Goal: Task Accomplishment & Management: Manage account settings

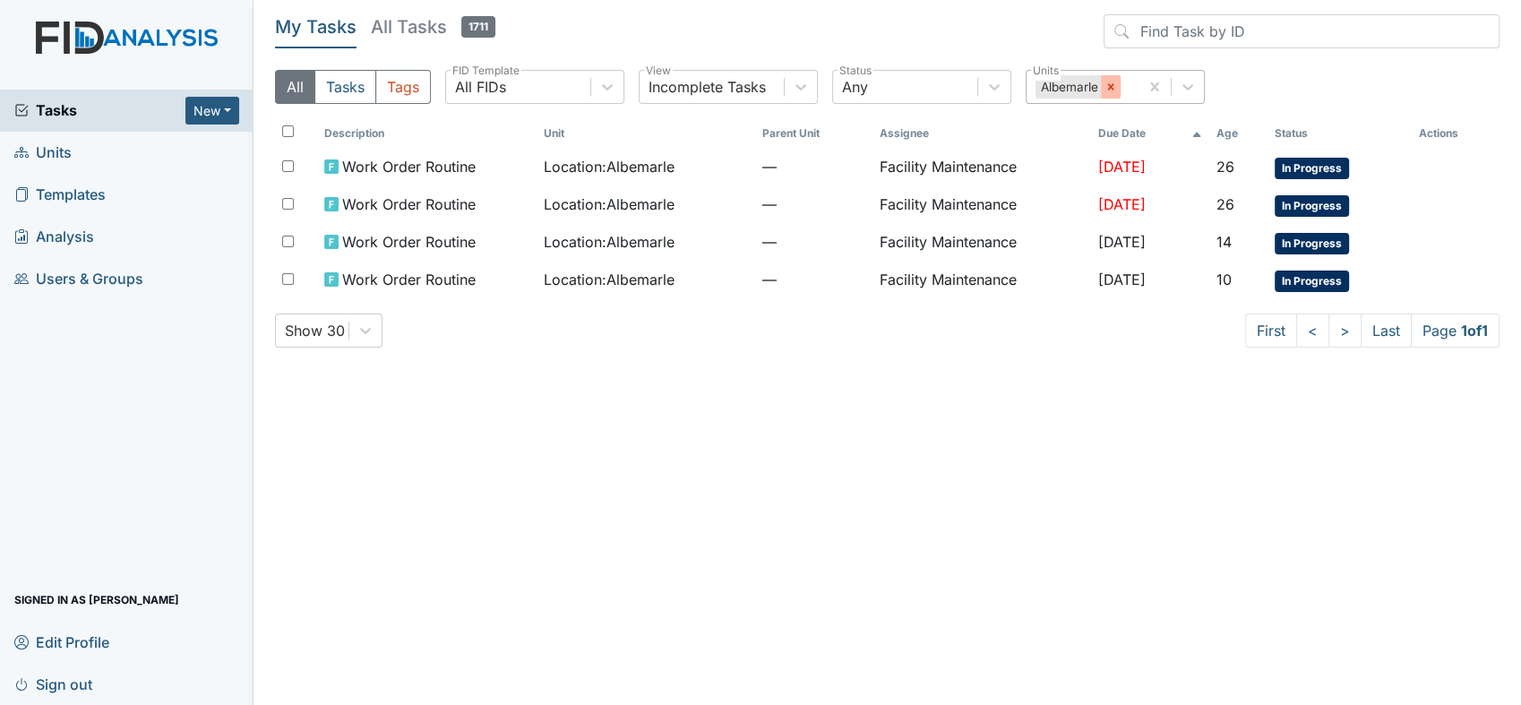
click at [1106, 87] on icon at bounding box center [1110, 87] width 13 height 13
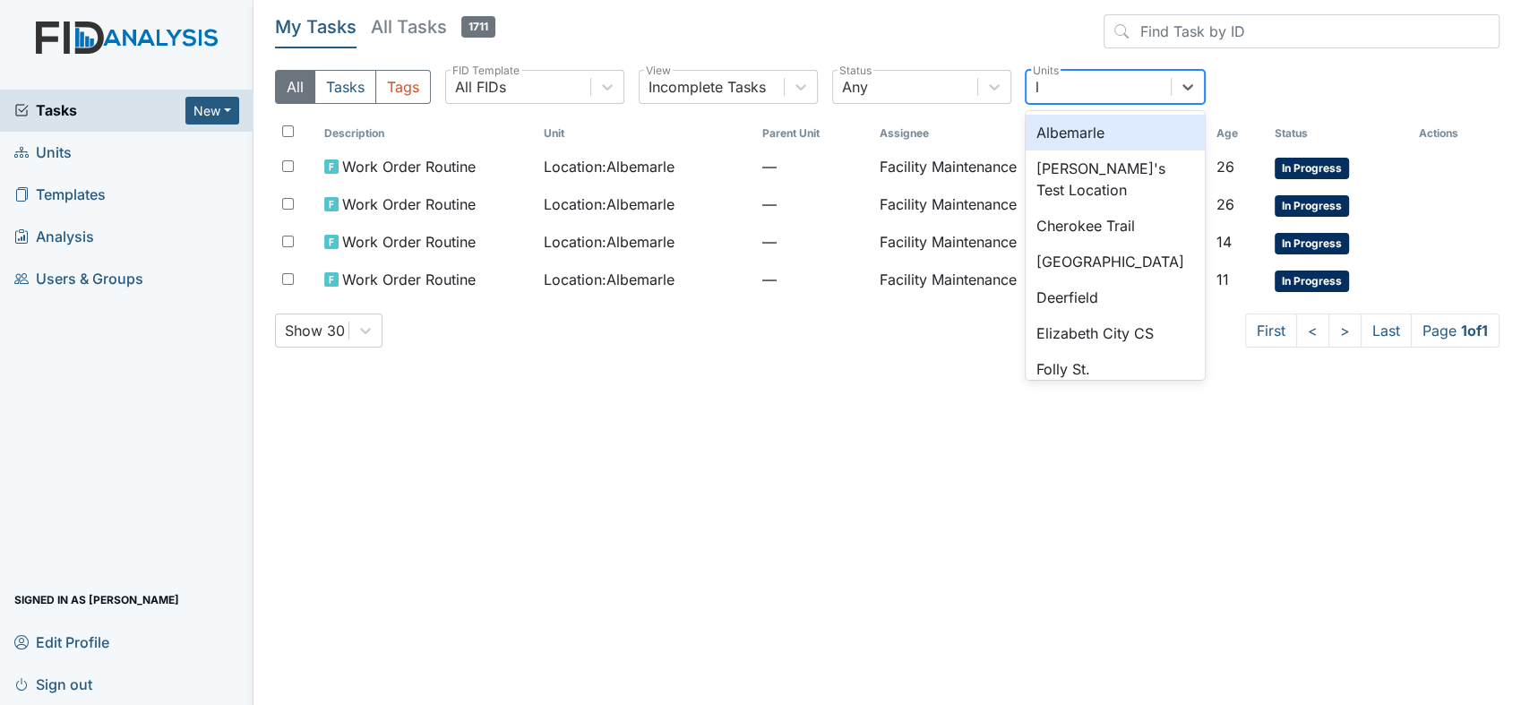
type input "lu"
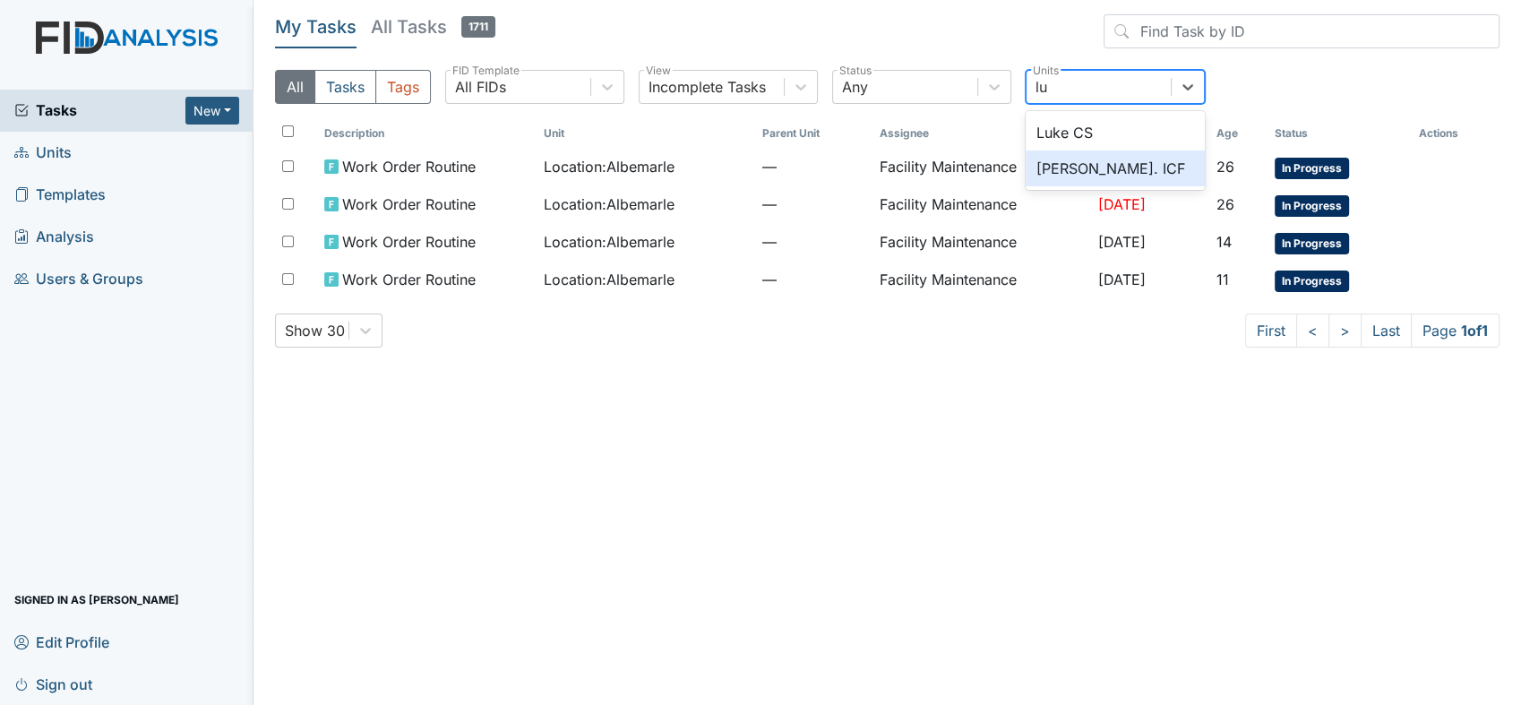
click at [1073, 165] on div "[PERSON_NAME]. ICF" at bounding box center [1114, 168] width 179 height 36
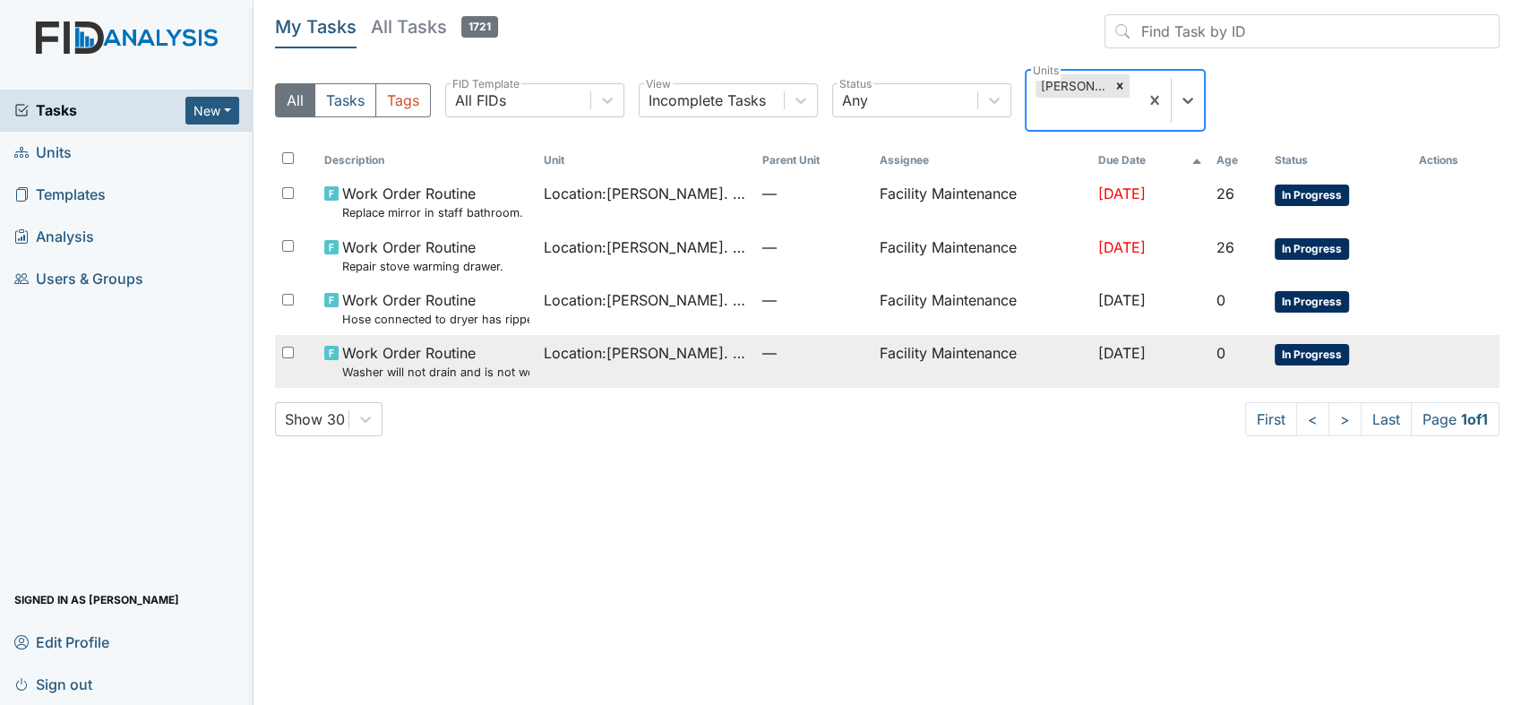
click at [450, 354] on span "Work Order Routine Washer will not drain and is not working properly." at bounding box center [435, 361] width 186 height 39
click at [616, 344] on span "Location : [GEOGRAPHIC_DATA]" at bounding box center [646, 352] width 204 height 21
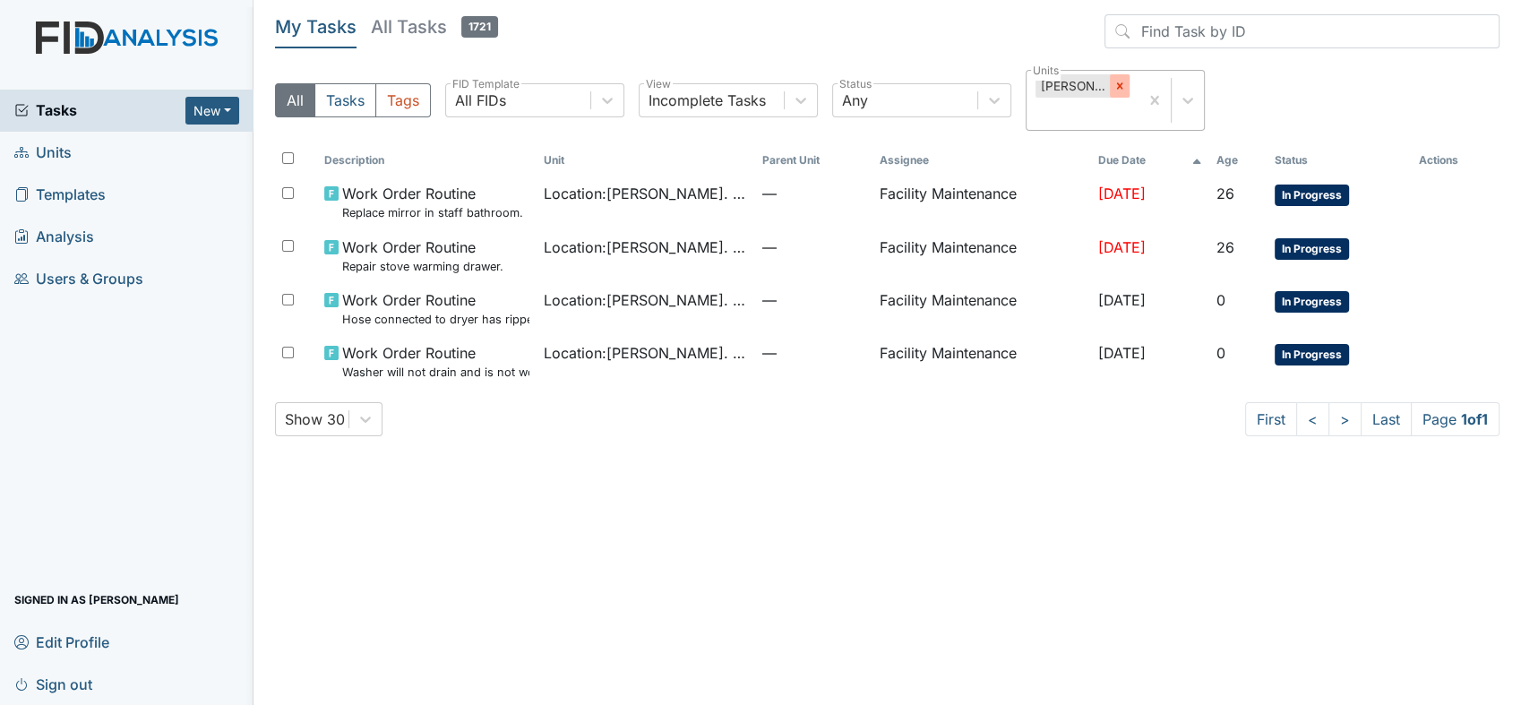
click at [1124, 86] on icon at bounding box center [1119, 86] width 13 height 13
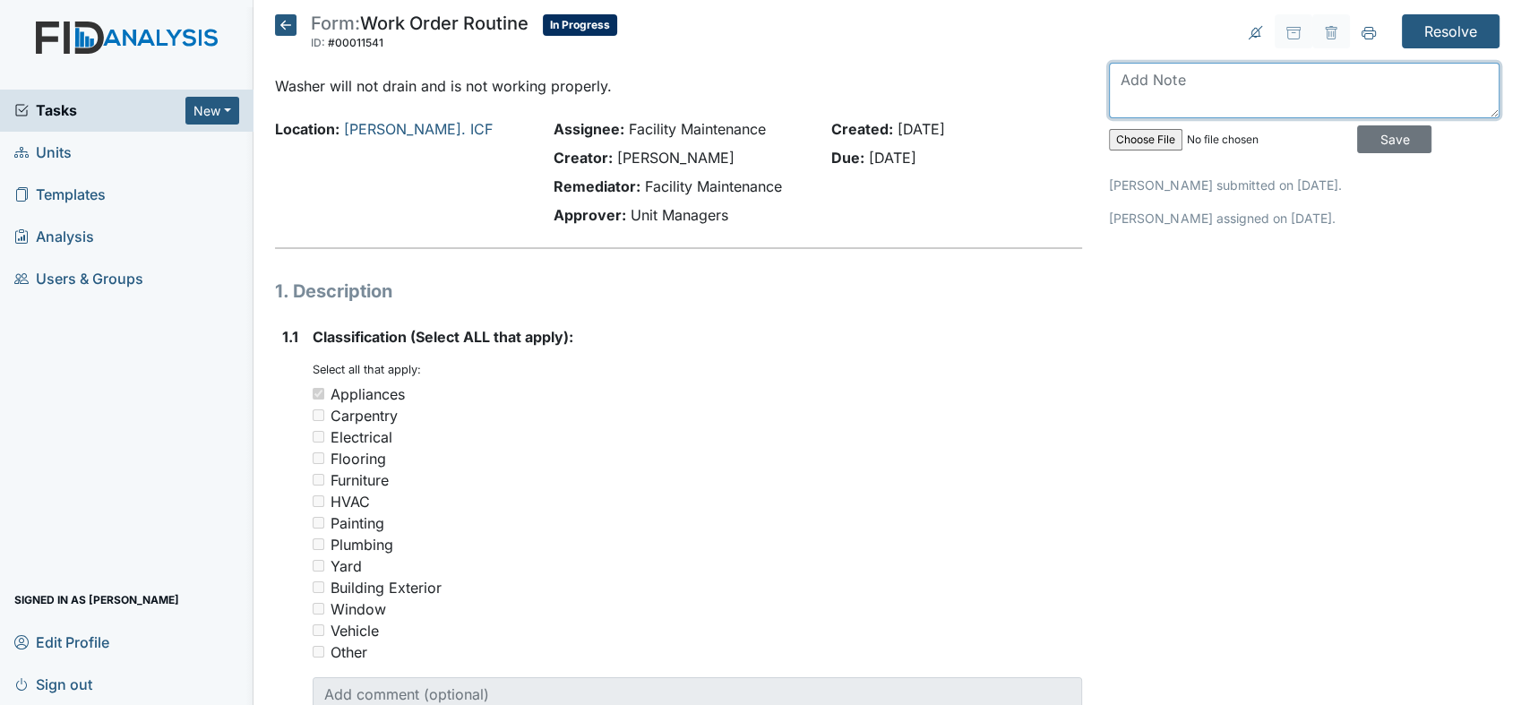
click at [1150, 89] on textarea at bounding box center [1304, 91] width 390 height 56
type textarea "washer machine is replaced"
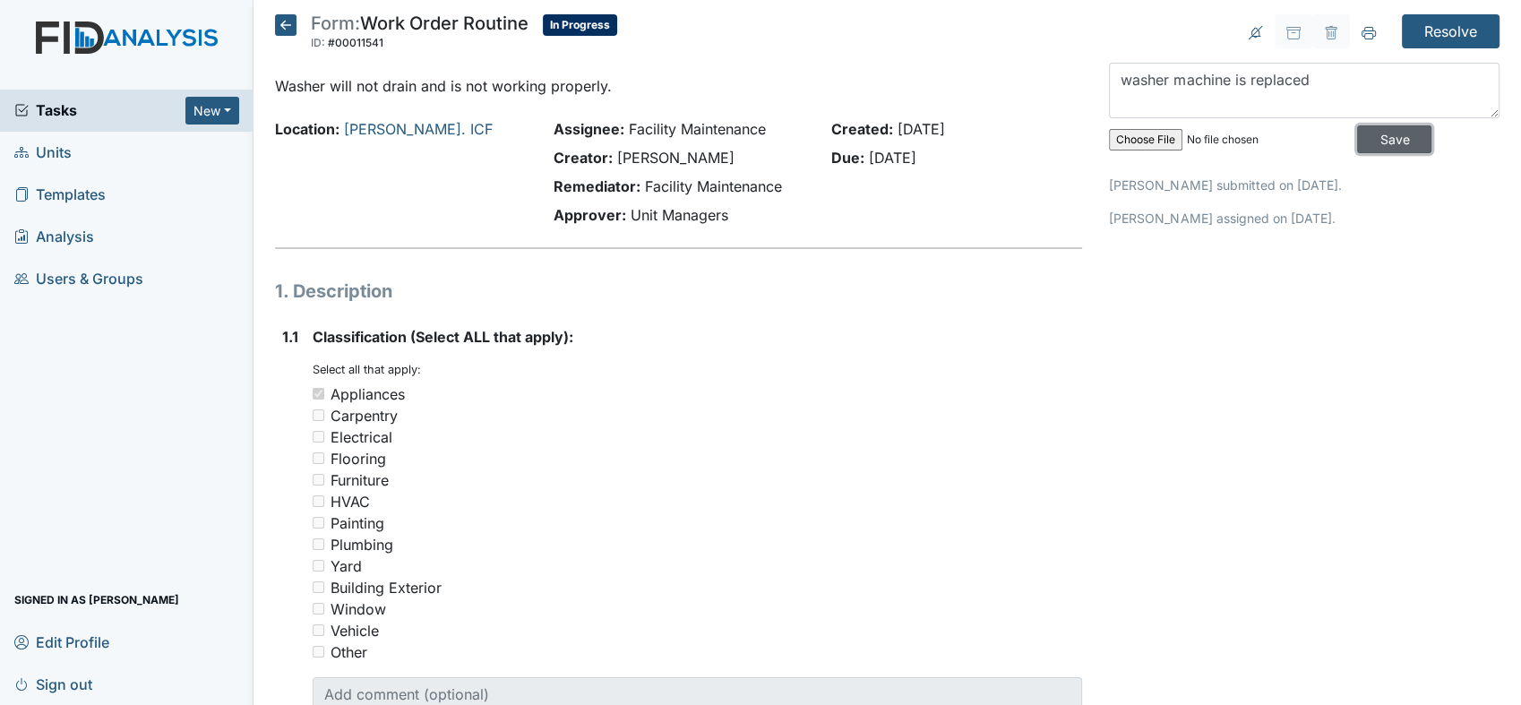
click at [1369, 141] on input "Save" at bounding box center [1394, 139] width 74 height 28
click at [1426, 29] on input "Resolve" at bounding box center [1451, 31] width 98 height 34
click at [1445, 20] on input "Resolve" at bounding box center [1451, 31] width 98 height 34
click at [1429, 26] on input "Resolve" at bounding box center [1451, 31] width 98 height 34
click at [1422, 36] on input "Resolve" at bounding box center [1451, 31] width 98 height 34
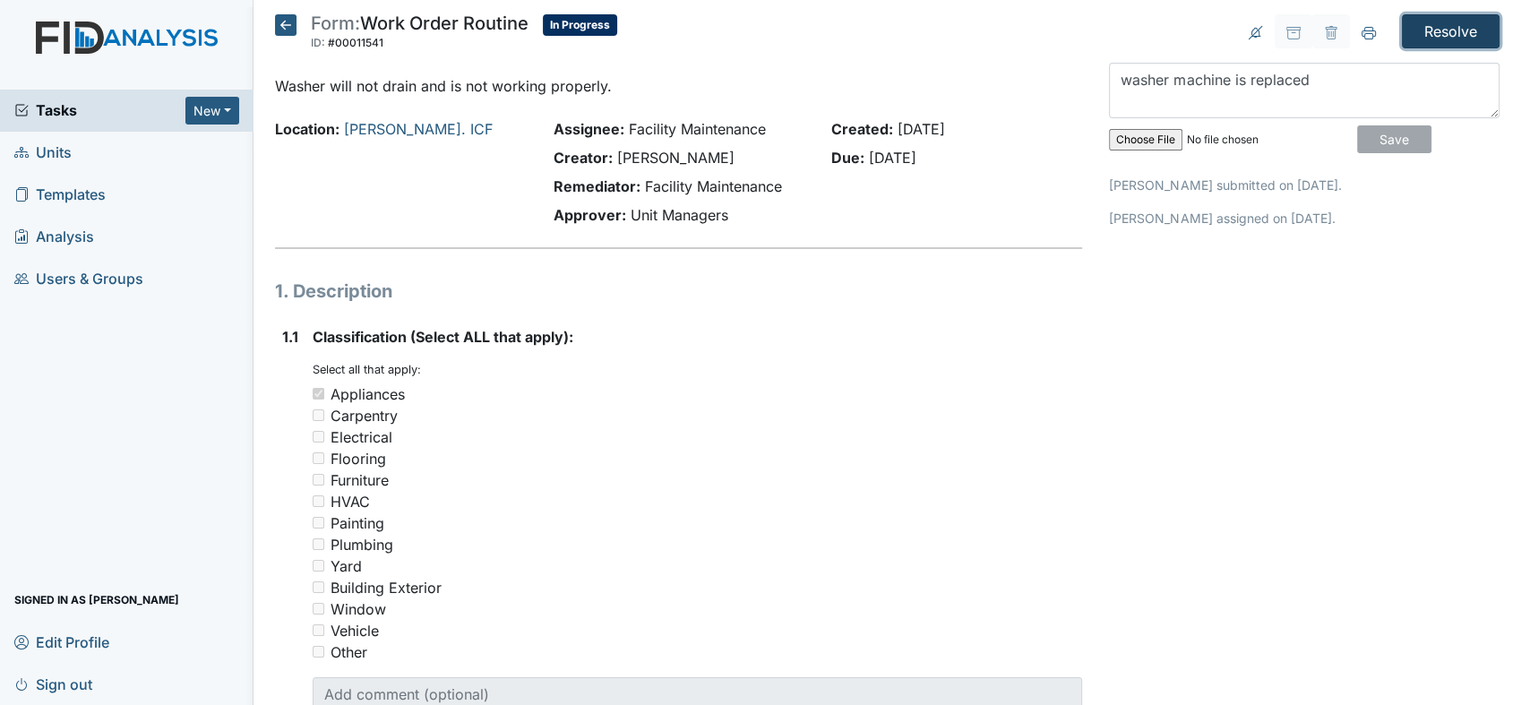
click at [1407, 30] on input "Resolve" at bounding box center [1451, 31] width 98 height 34
click at [1415, 33] on input "Resolve" at bounding box center [1451, 31] width 98 height 34
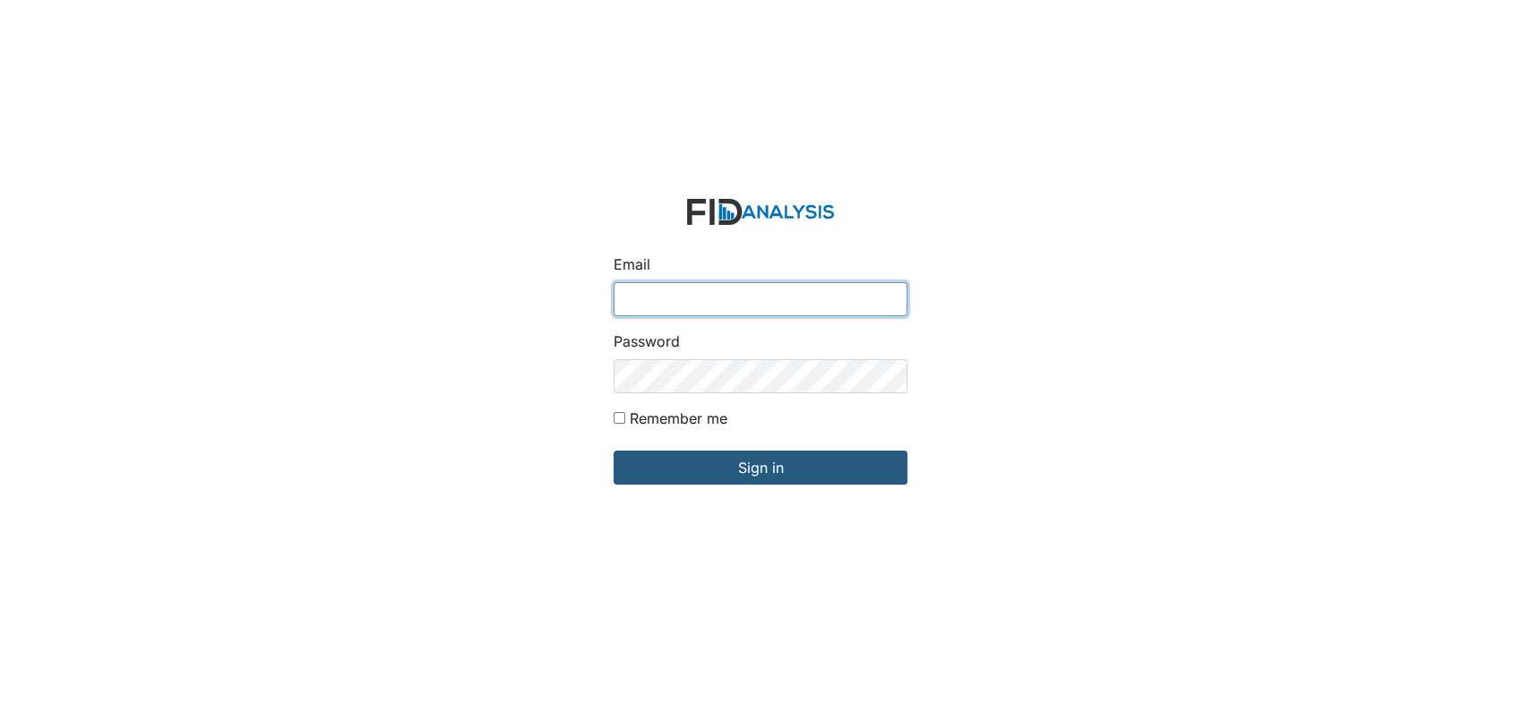
type input "[EMAIL_ADDRESS][DOMAIN_NAME]"
click at [396, 234] on div "Email arollins@lifeincorporated.com Password Remember me Sign in" at bounding box center [760, 352] width 1521 height 705
drag, startPoint x: 781, startPoint y: 459, endPoint x: 107, endPoint y: 594, distance: 687.8
click at [107, 594] on div "Email arollins@lifeincorporated.com Password Remember me Sign in" at bounding box center [760, 352] width 1521 height 705
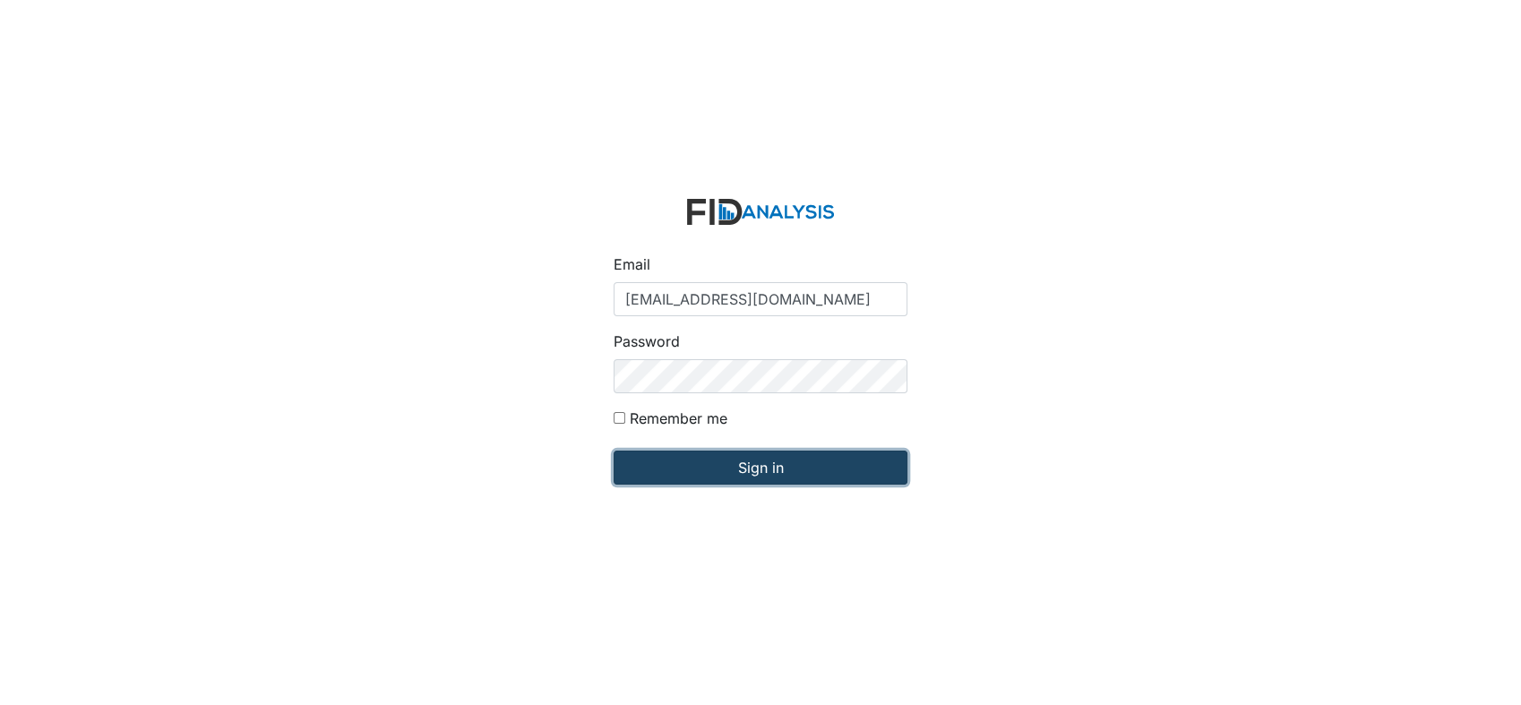
click at [716, 468] on input "Sign in" at bounding box center [761, 467] width 294 height 34
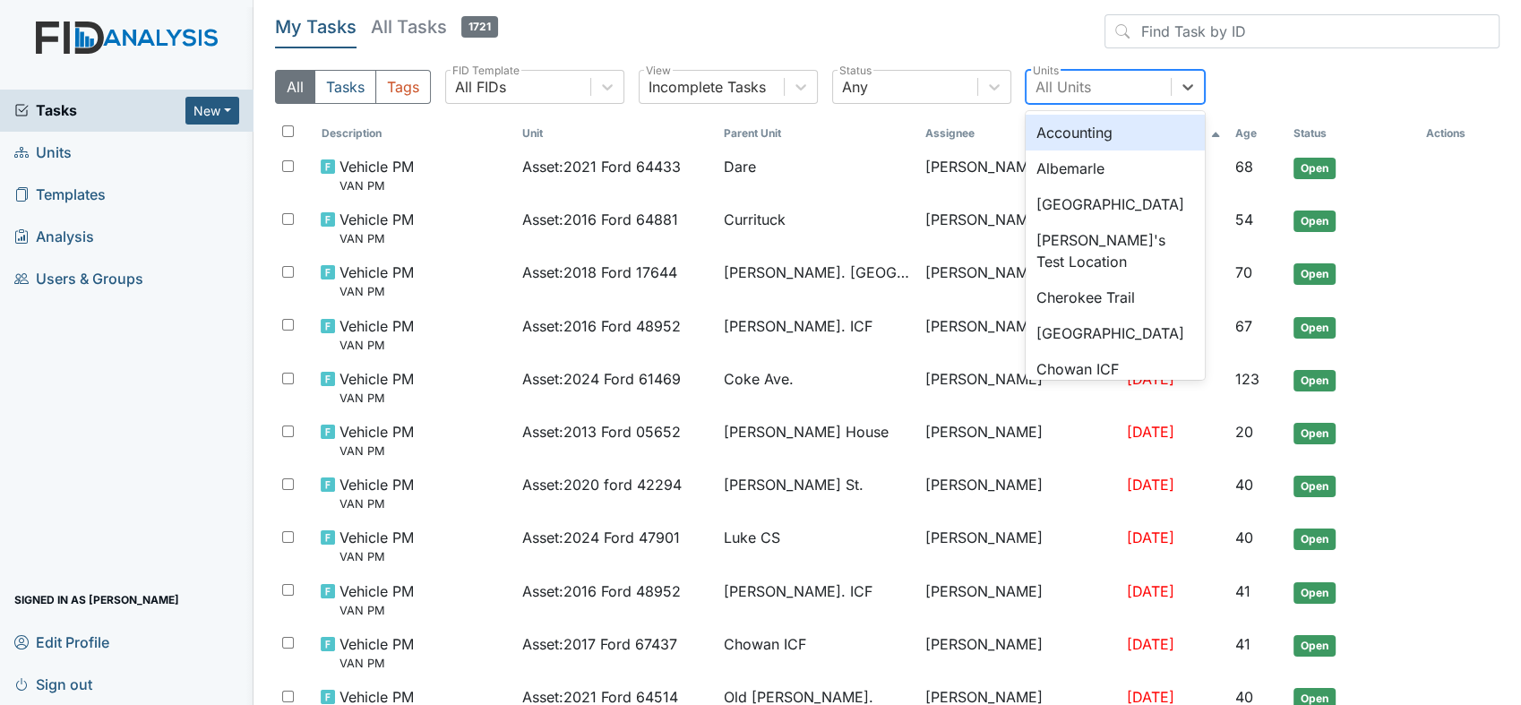
click at [1139, 86] on div "All Units" at bounding box center [1098, 87] width 144 height 32
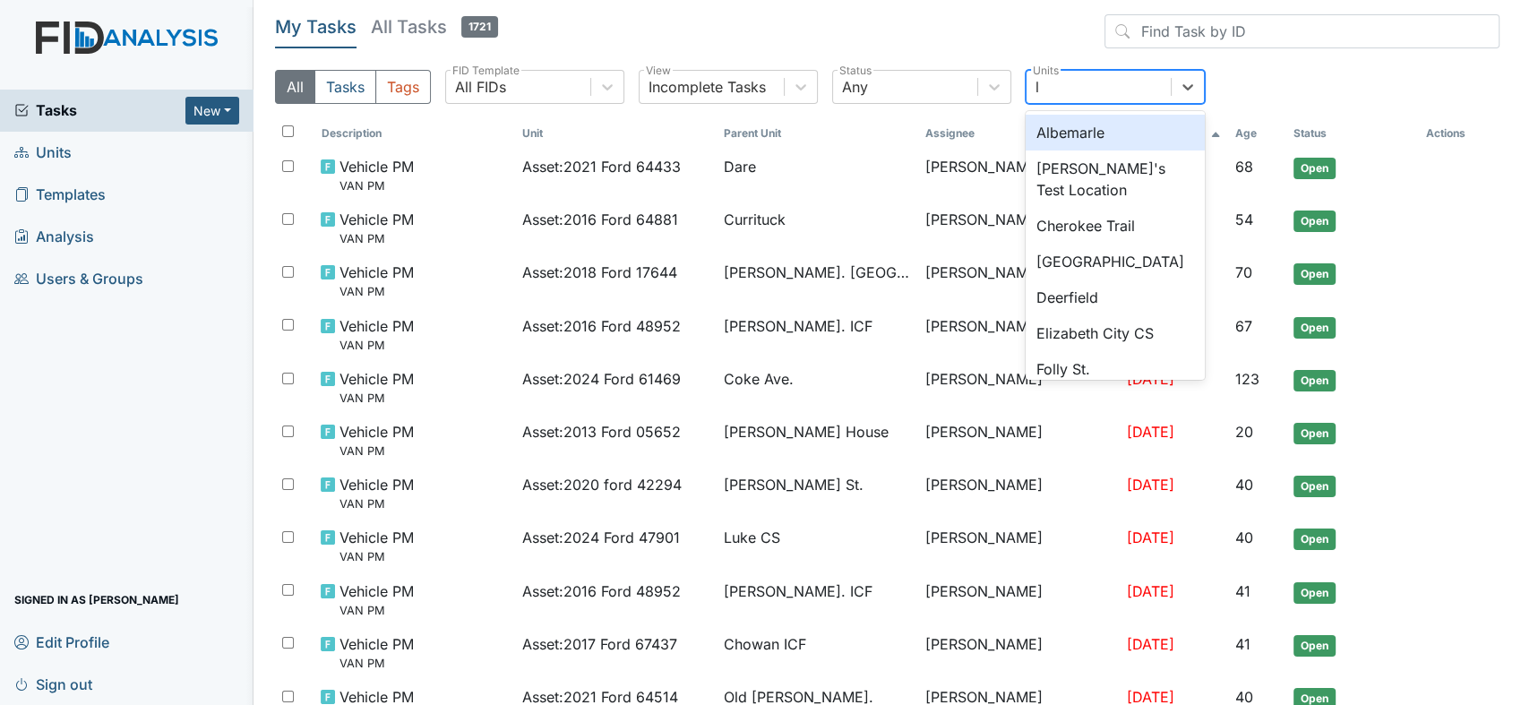
type input "lu"
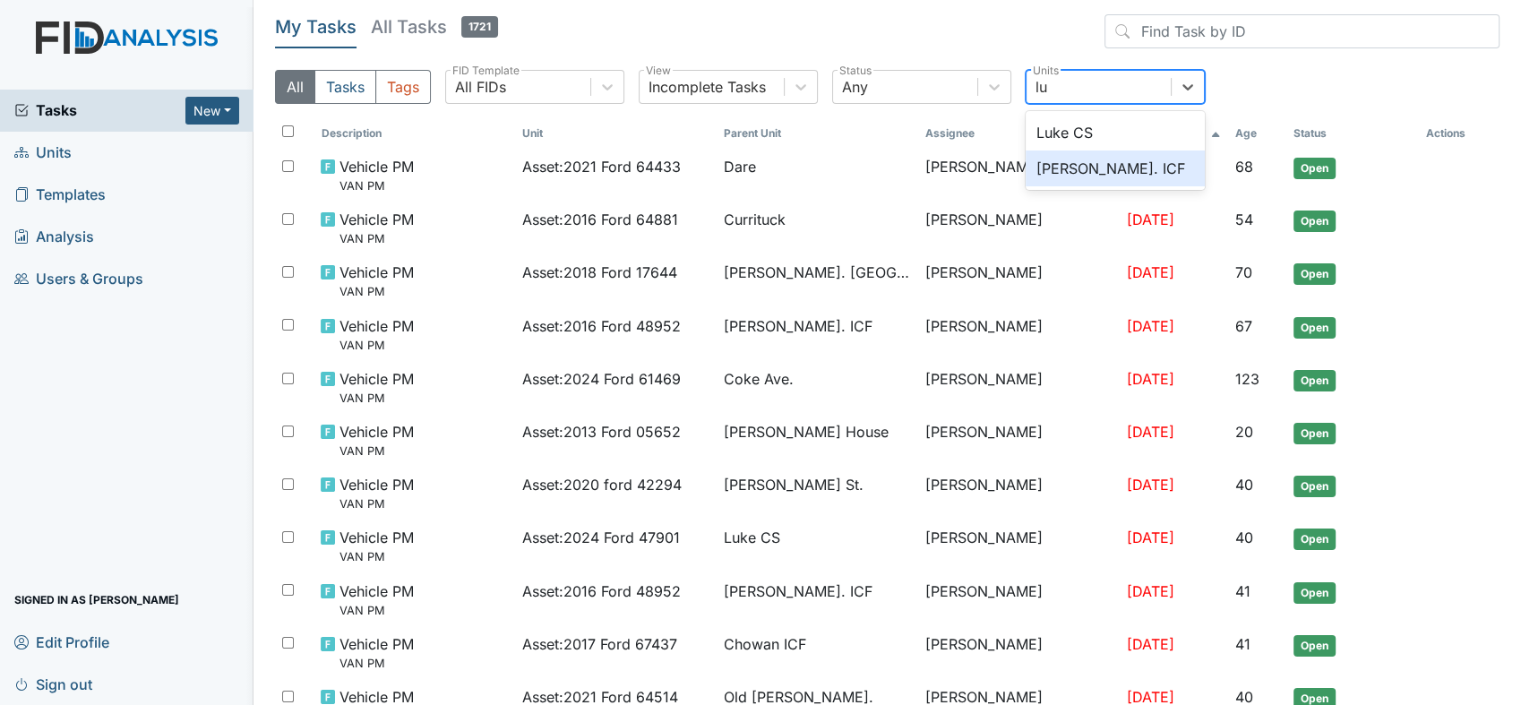
click at [1069, 164] on div "[PERSON_NAME]. ICF" at bounding box center [1114, 168] width 179 height 36
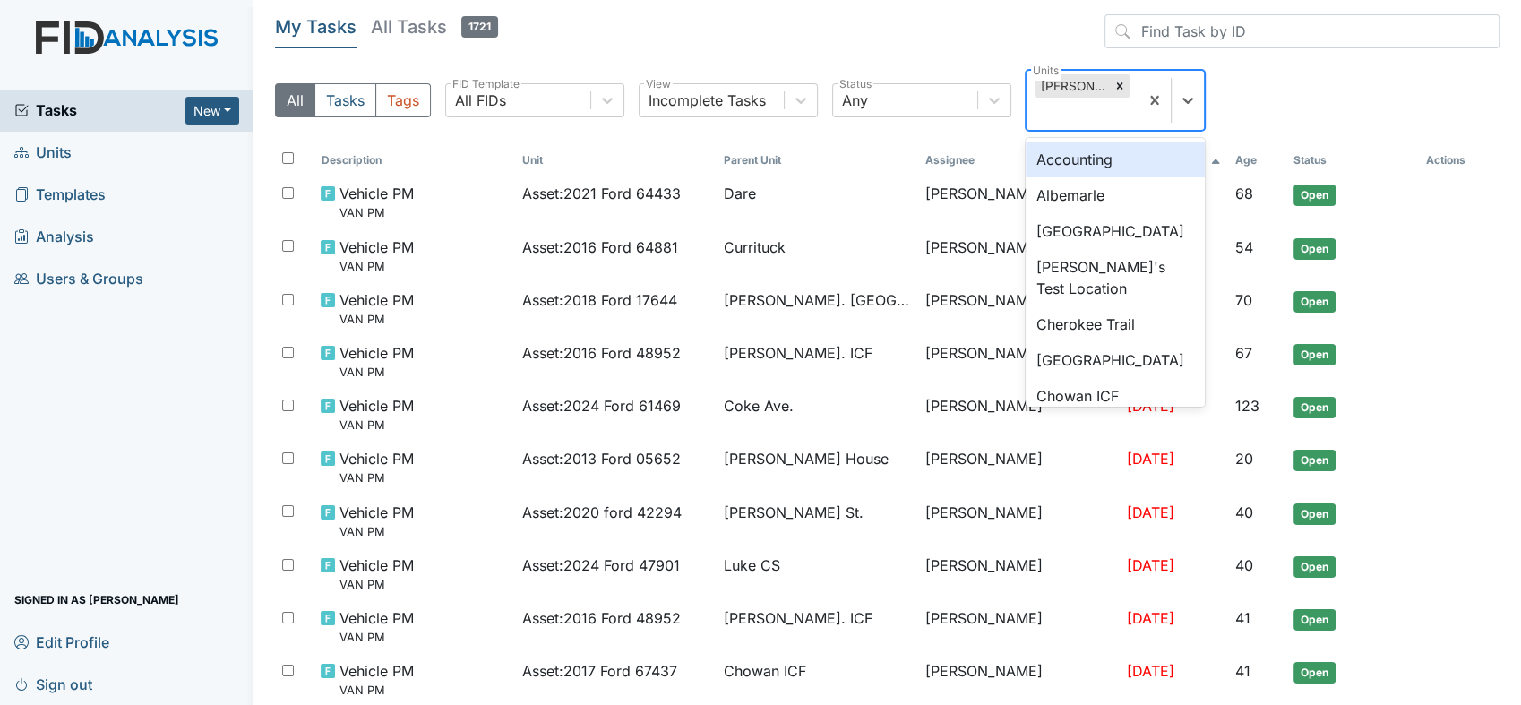
click at [1065, 82] on div "[PERSON_NAME]. ICF" at bounding box center [1072, 85] width 74 height 23
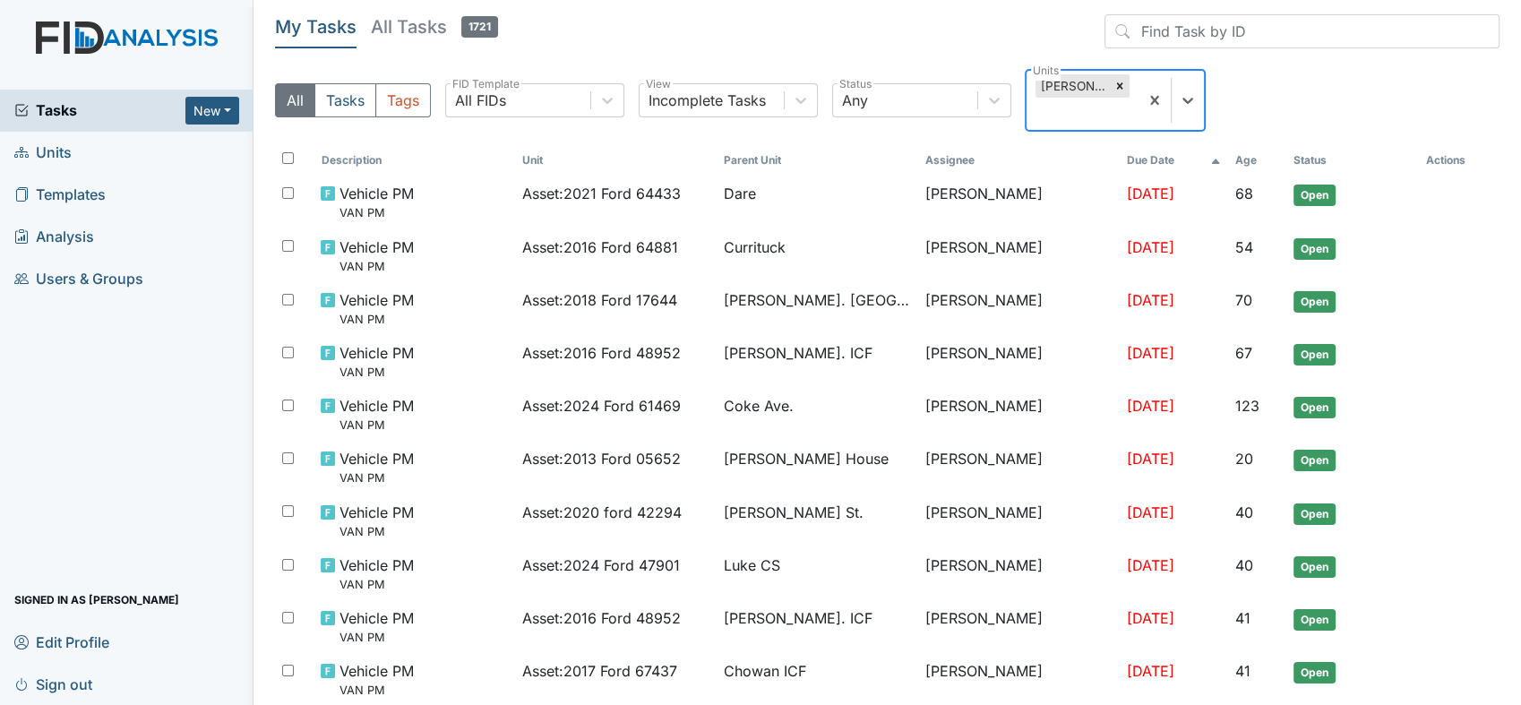
click at [1051, 79] on div "[PERSON_NAME]. ICF" at bounding box center [1072, 85] width 74 height 23
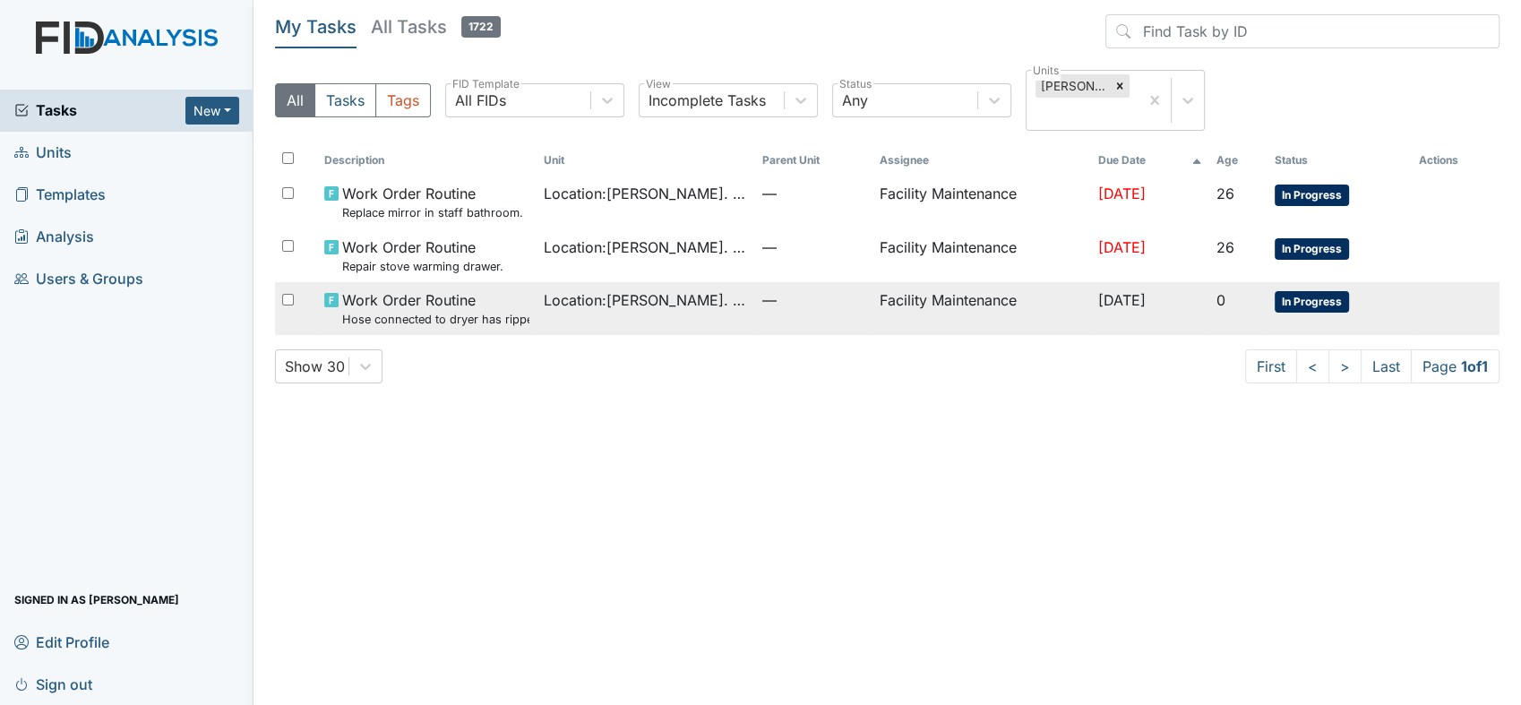
click at [486, 304] on span "Work Order Routine Hose connected to dryer has ripped." at bounding box center [435, 308] width 186 height 39
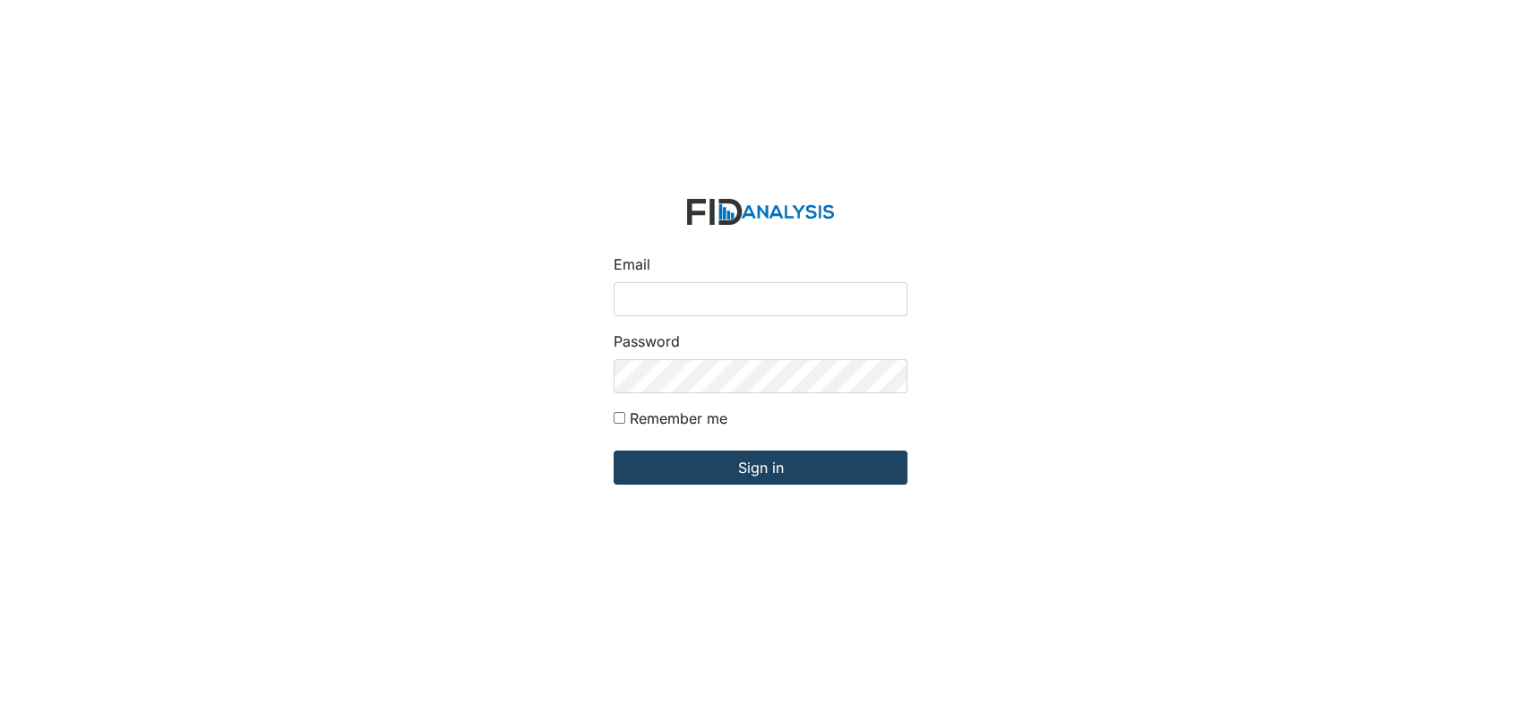
type input "[EMAIL_ADDRESS][DOMAIN_NAME]"
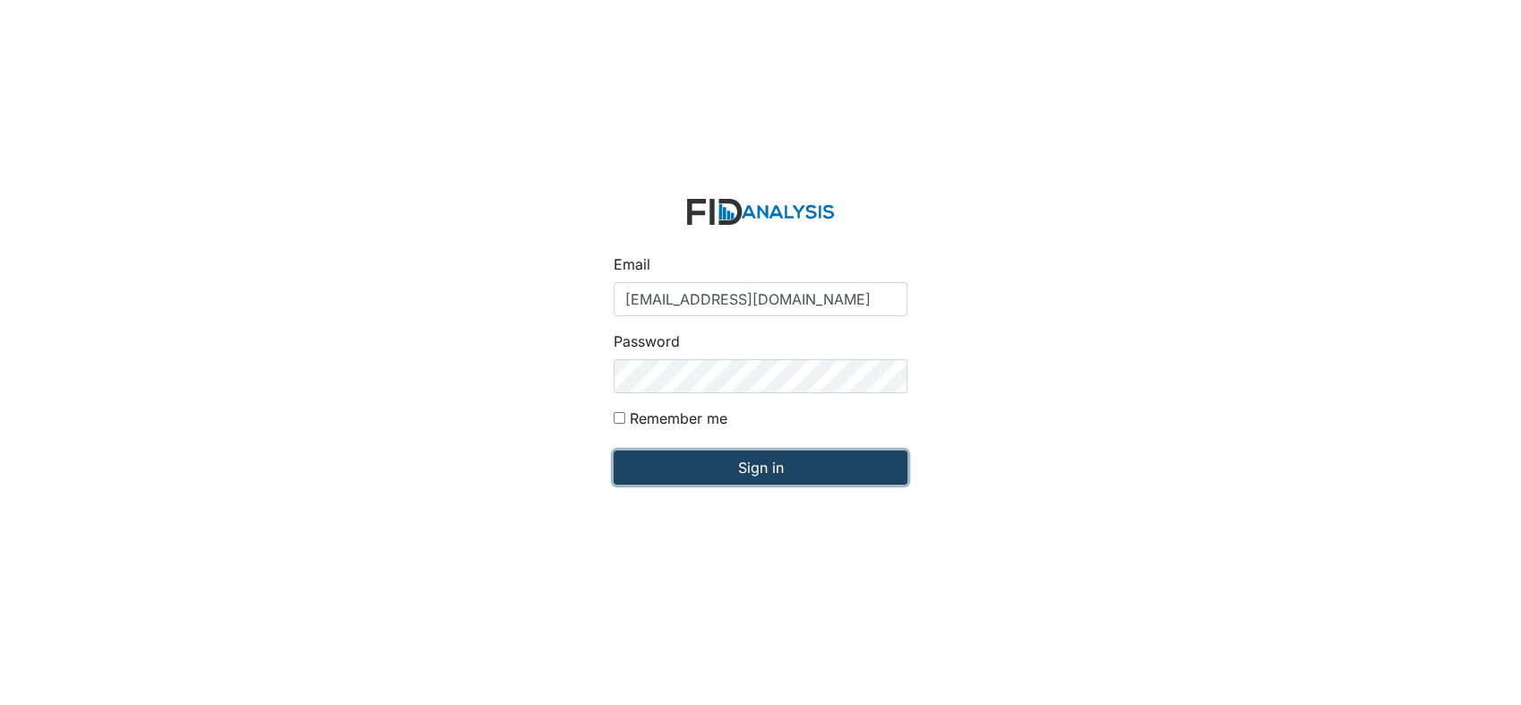
click at [689, 468] on input "Sign in" at bounding box center [761, 467] width 294 height 34
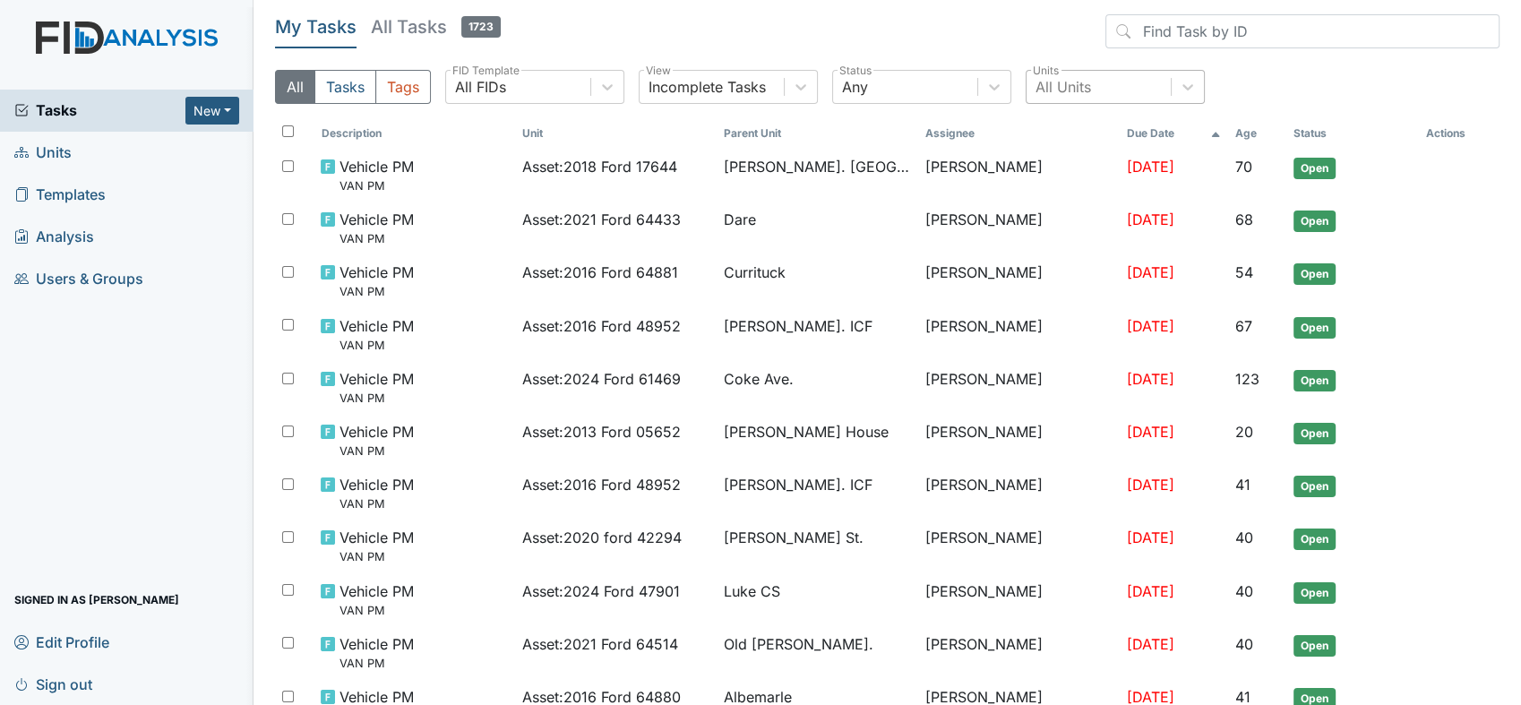
click at [1073, 88] on div "All Units" at bounding box center [1063, 86] width 56 height 21
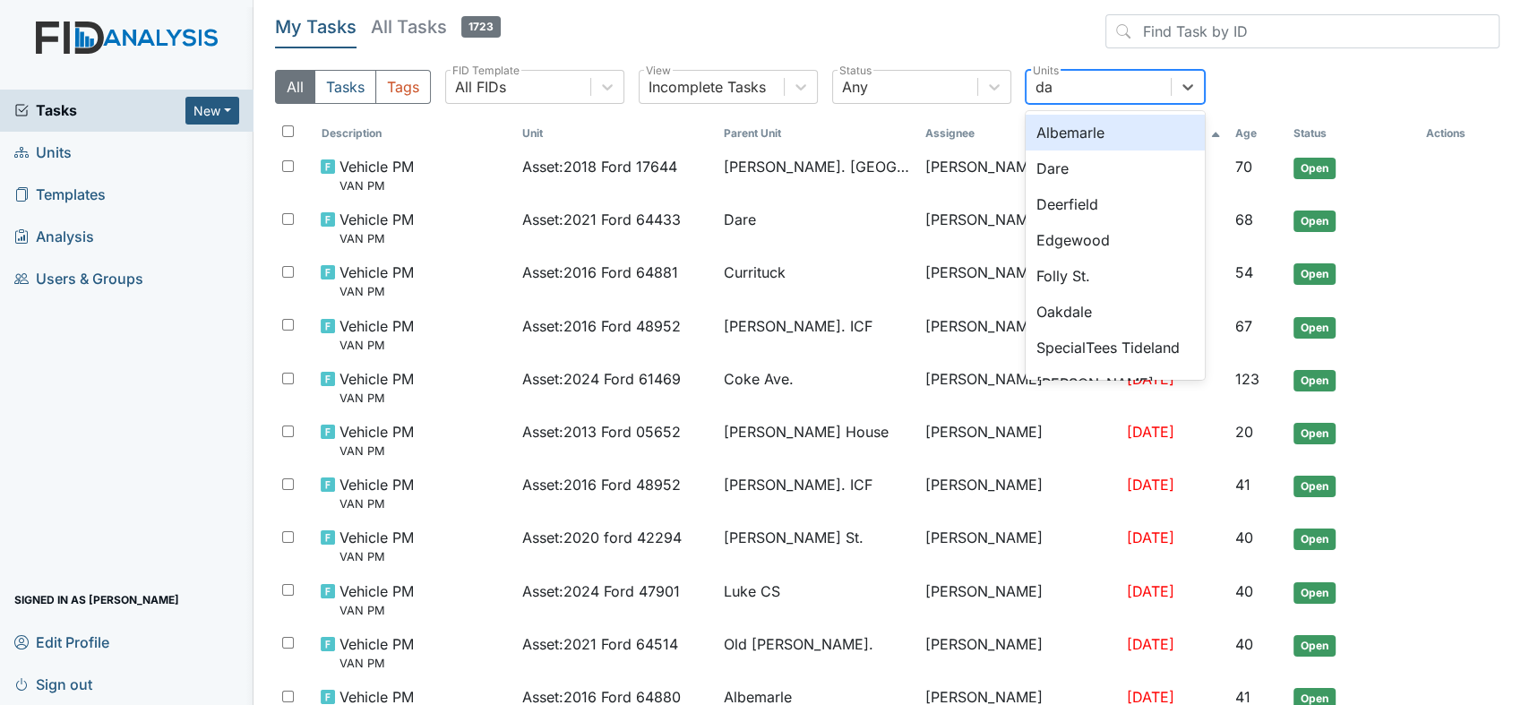
type input "dar"
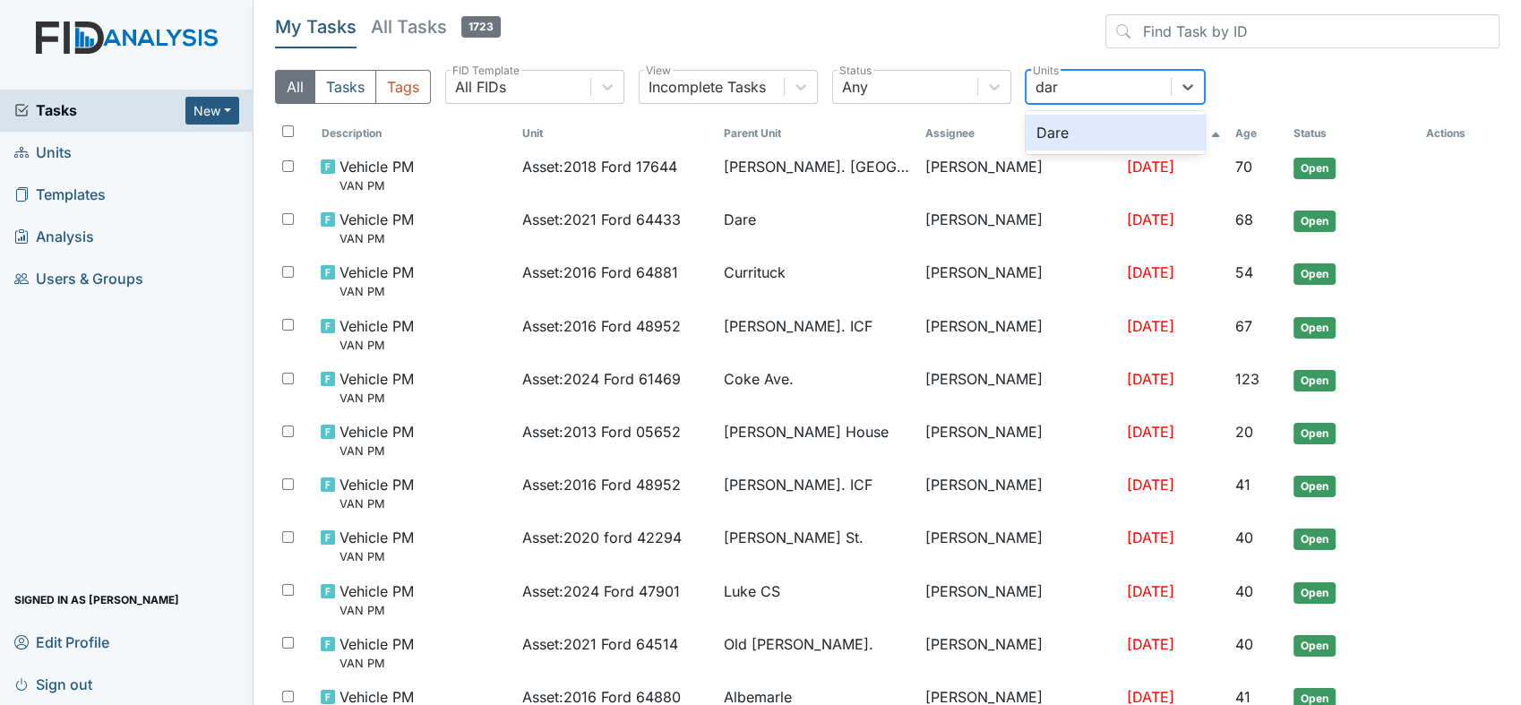
click at [1046, 126] on div "Dare" at bounding box center [1114, 133] width 179 height 36
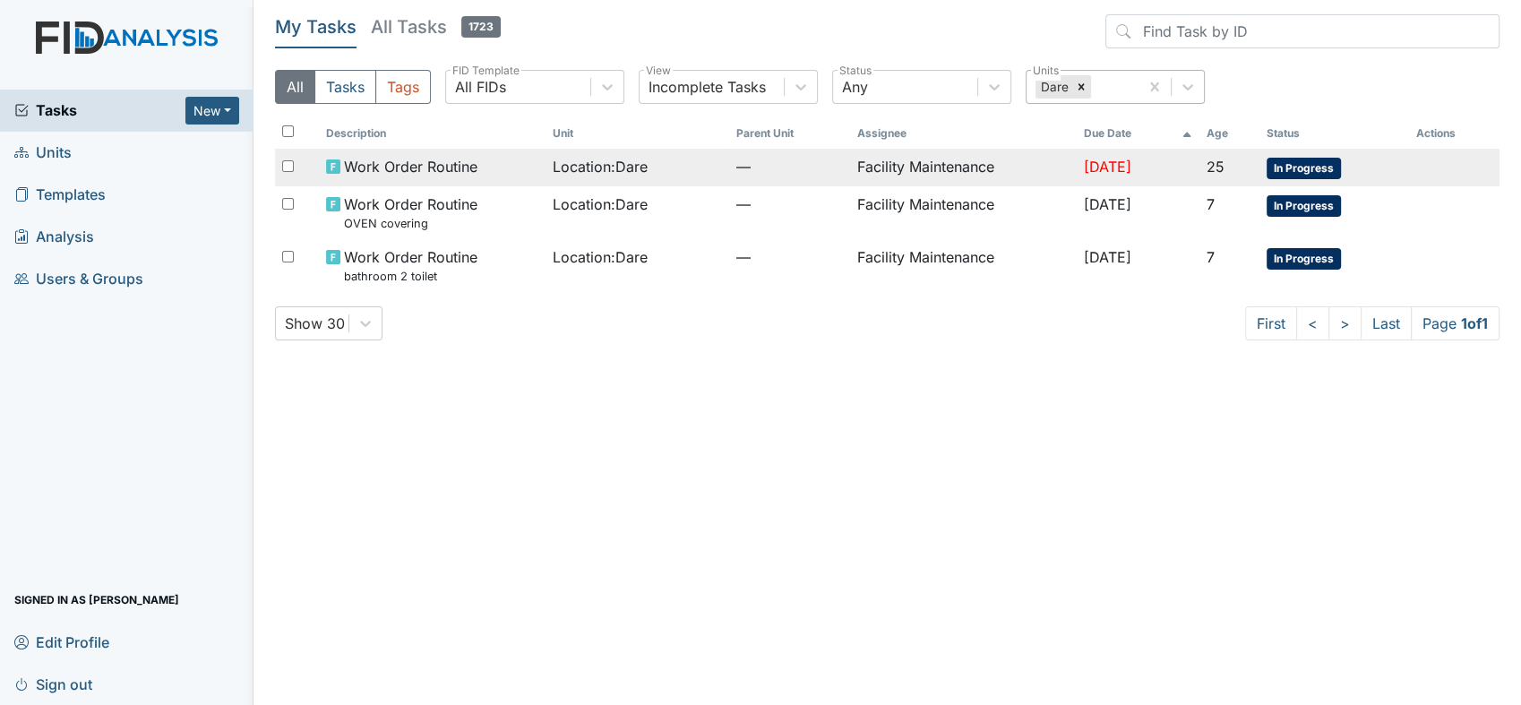
click at [576, 164] on span "Location : Dare" at bounding box center [600, 166] width 95 height 21
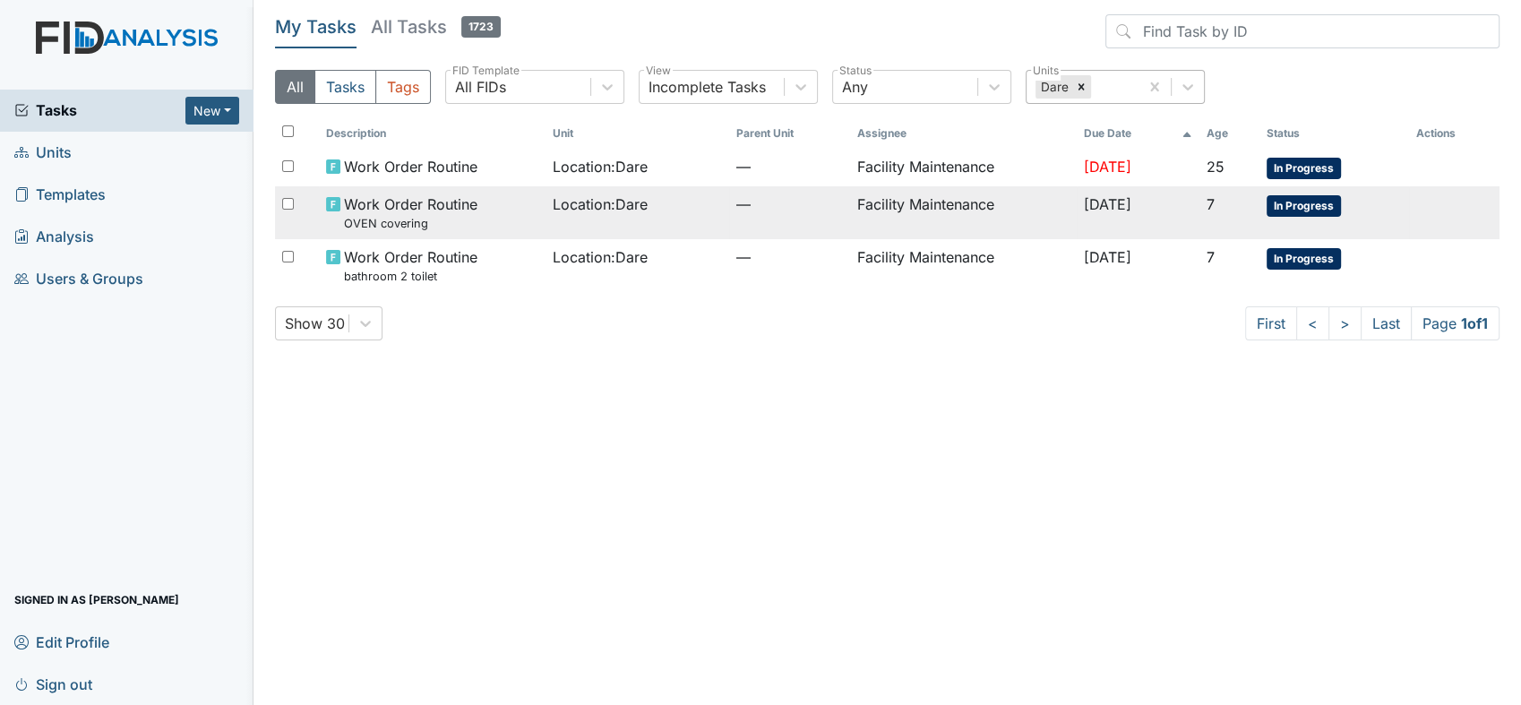
click at [385, 208] on span "Work Order Routine OVEN covering" at bounding box center [410, 212] width 133 height 39
click at [566, 203] on span "Location : Dare" at bounding box center [600, 203] width 95 height 21
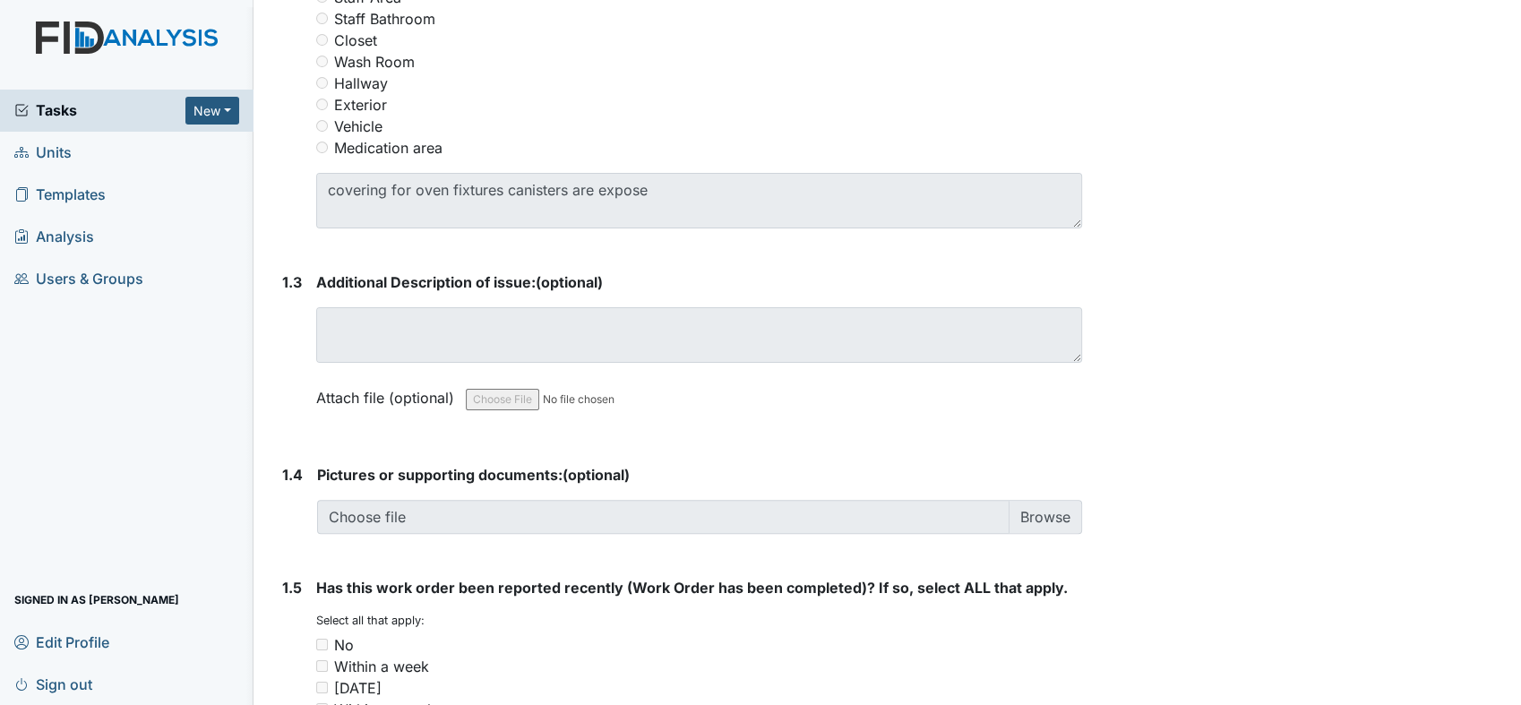
scroll to position [978, 0]
